Goal: Task Accomplishment & Management: Use online tool/utility

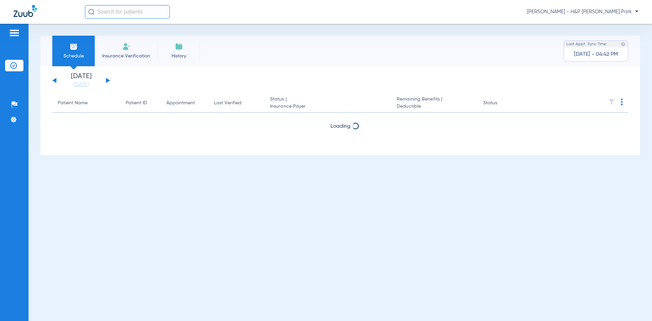
click at [627, 14] on span "[PERSON_NAME] - H&P [PERSON_NAME] Park" at bounding box center [582, 11] width 111 height 7
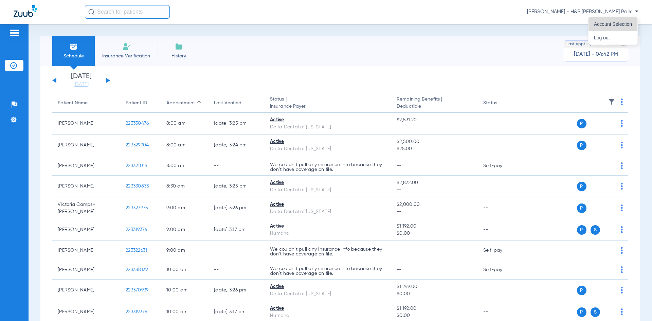
click at [609, 23] on span "Account Selection" at bounding box center [613, 24] width 38 height 5
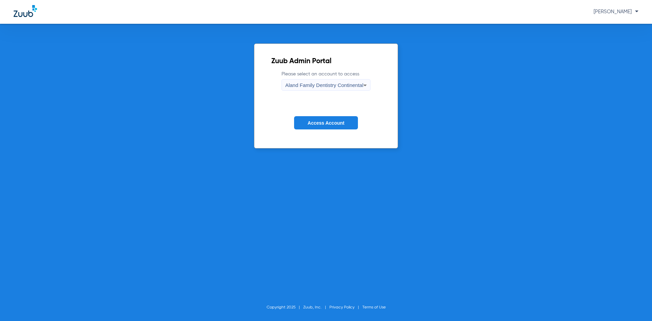
click at [336, 85] on span "Aland Family Dentistry Continental" at bounding box center [324, 85] width 78 height 6
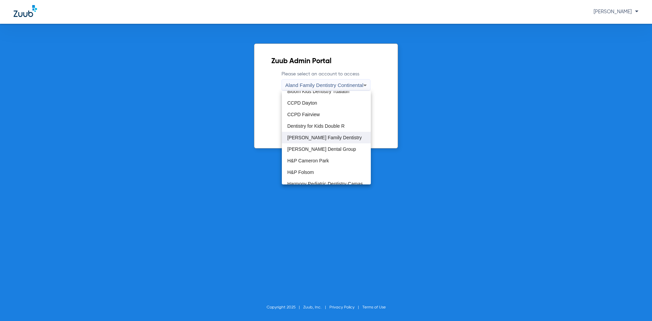
scroll to position [68, 0]
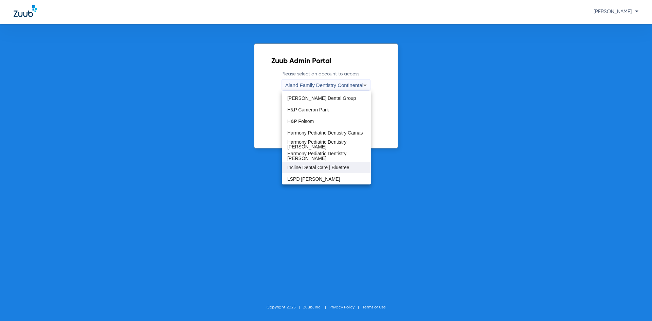
click at [306, 169] on span "Incline Dental Care | Bluetree" at bounding box center [318, 167] width 62 height 5
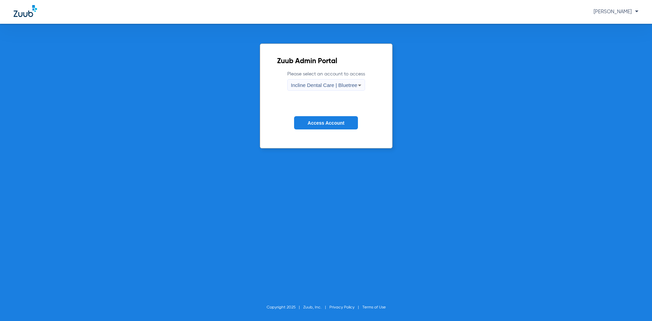
click at [319, 126] on button "Access Account" at bounding box center [326, 122] width 64 height 13
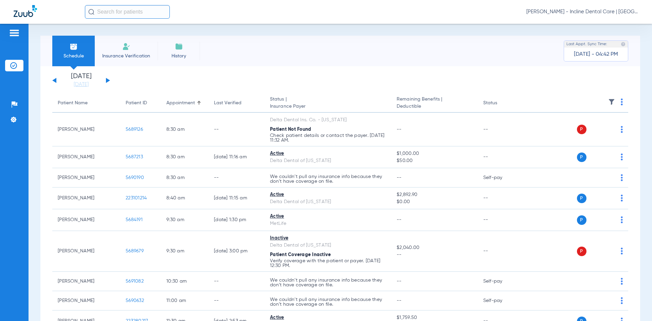
click at [106, 81] on button at bounding box center [108, 80] width 4 height 5
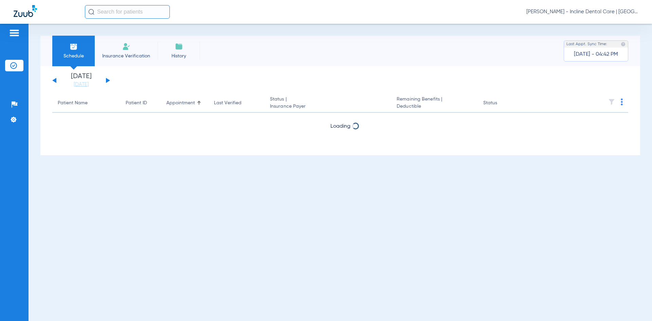
click at [106, 81] on button at bounding box center [108, 80] width 4 height 5
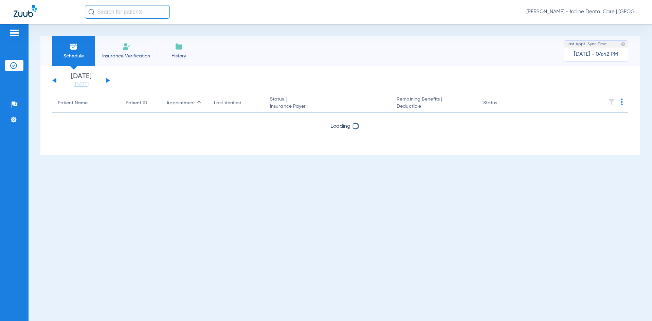
click at [106, 81] on button at bounding box center [108, 80] width 4 height 5
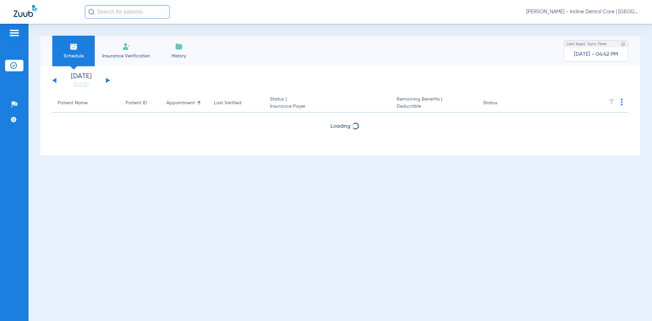
click at [106, 81] on button at bounding box center [108, 80] width 4 height 5
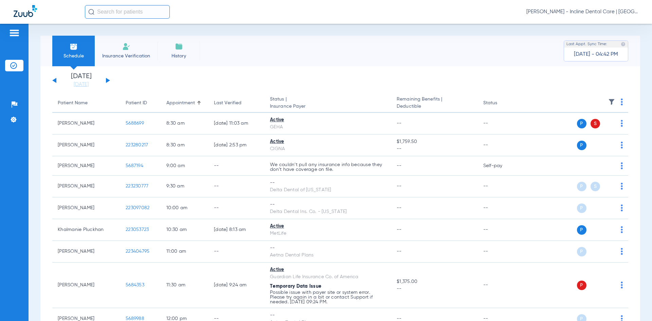
click at [621, 102] on img at bounding box center [622, 102] width 2 height 7
click at [584, 127] on span "Verify All" at bounding box center [591, 128] width 42 height 5
